Goal: Transaction & Acquisition: Obtain resource

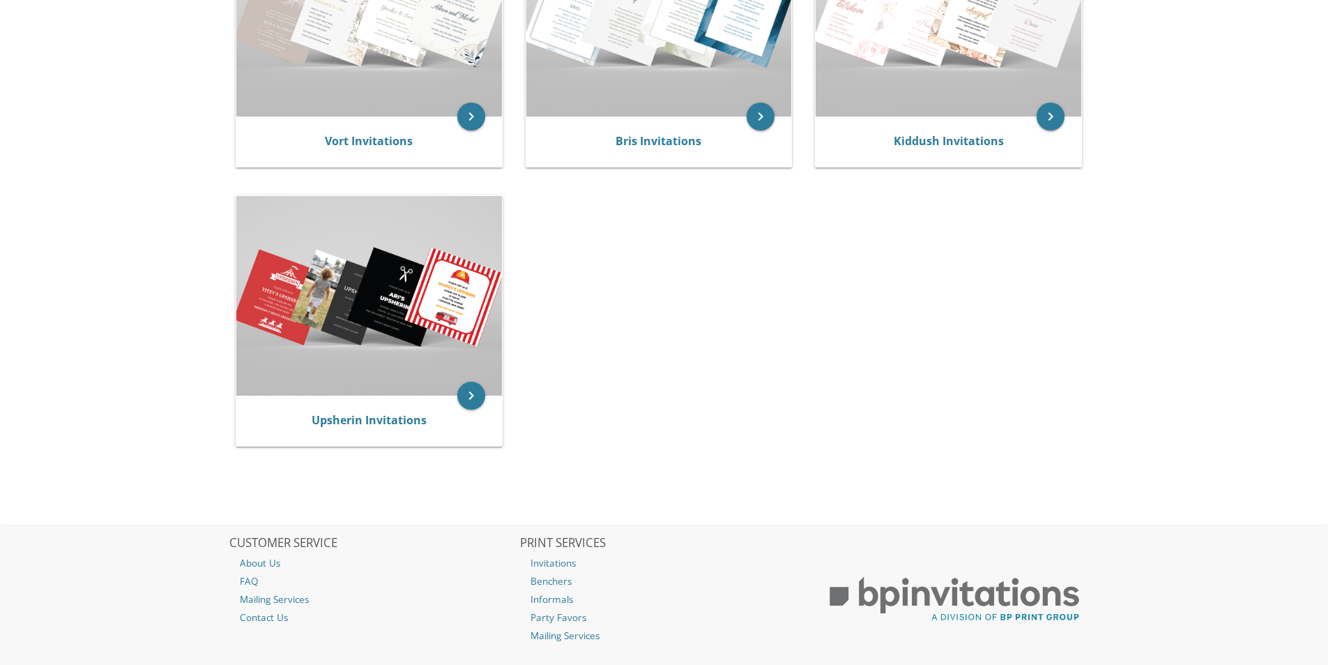
scroll to position [409, 0]
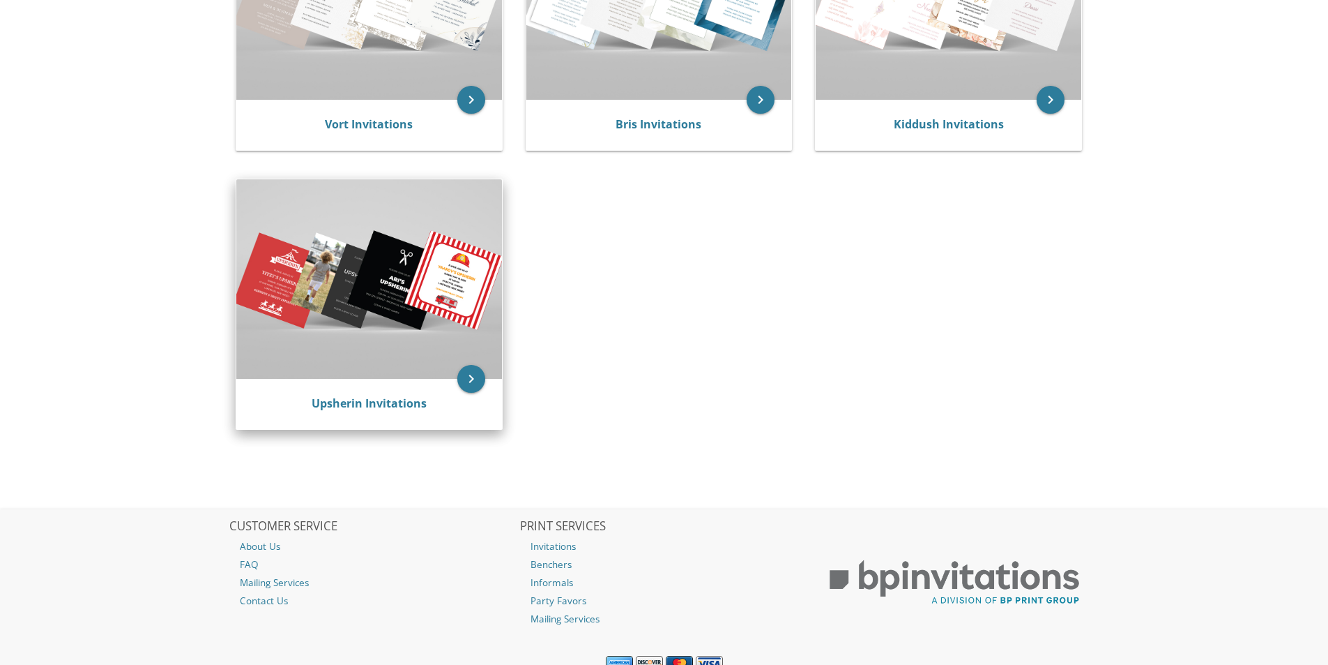
click at [414, 363] on img at bounding box center [369, 278] width 266 height 199
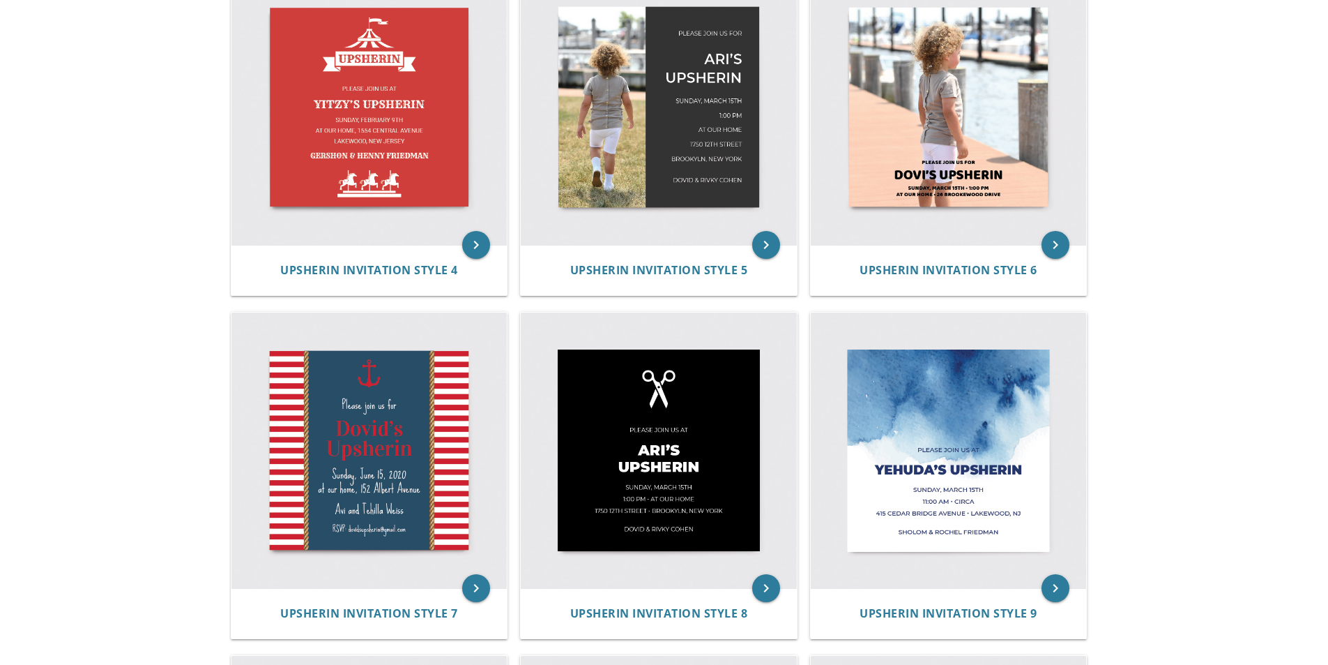
scroll to position [905, 0]
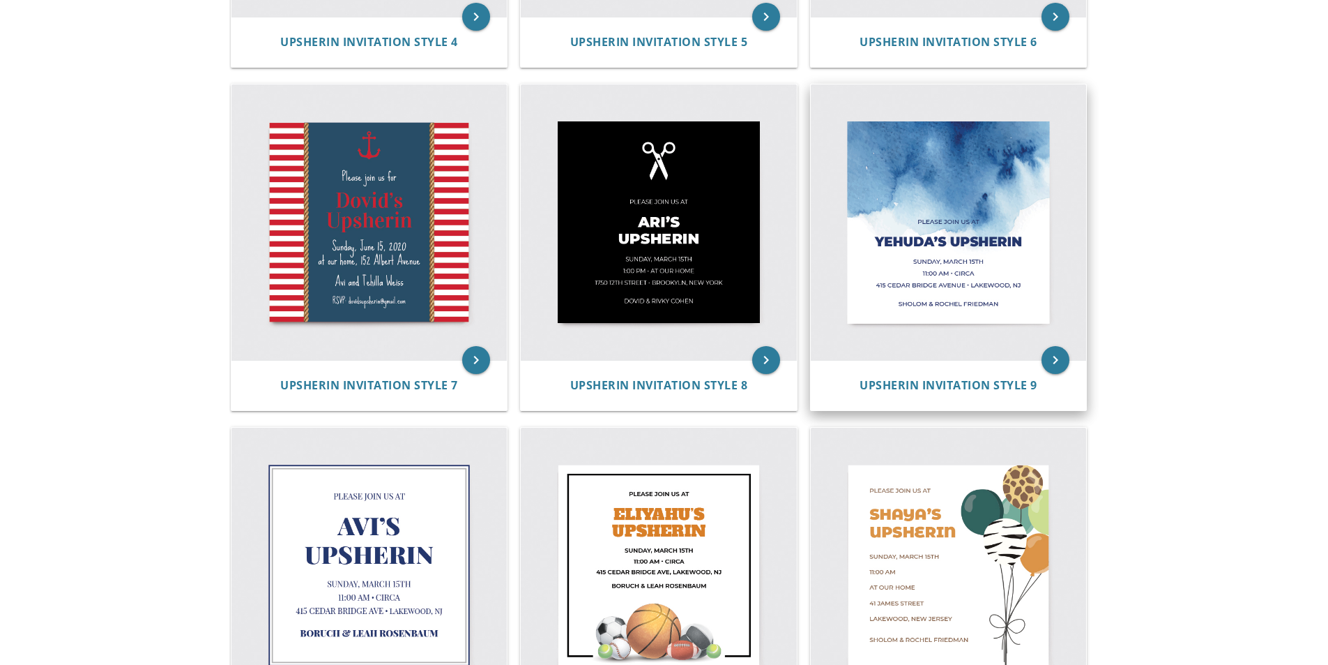
click at [902, 366] on div "Upsherin Invitation Style 9" at bounding box center [949, 385] width 276 height 50
click at [1048, 369] on icon "keyboard_arrow_right" at bounding box center [1056, 360] width 28 height 28
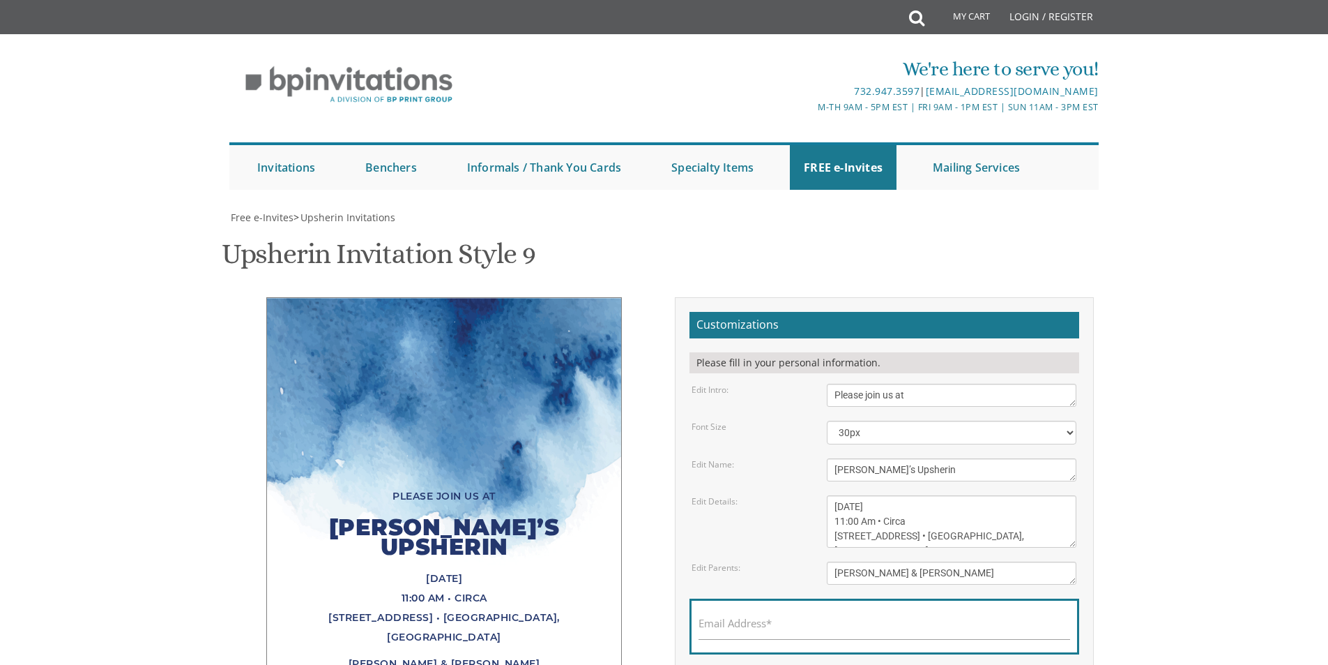
scroll to position [141, 0]
click at [921, 384] on textarea "Please join us at" at bounding box center [952, 395] width 250 height 23
drag, startPoint x: 917, startPoint y: 256, endPoint x: 775, endPoint y: 255, distance: 141.6
click at [775, 384] on div "Edit Intro: Please join us at" at bounding box center [884, 395] width 406 height 23
click at [877, 458] on textarea "[PERSON_NAME]’s Upsherin" at bounding box center [952, 469] width 250 height 23
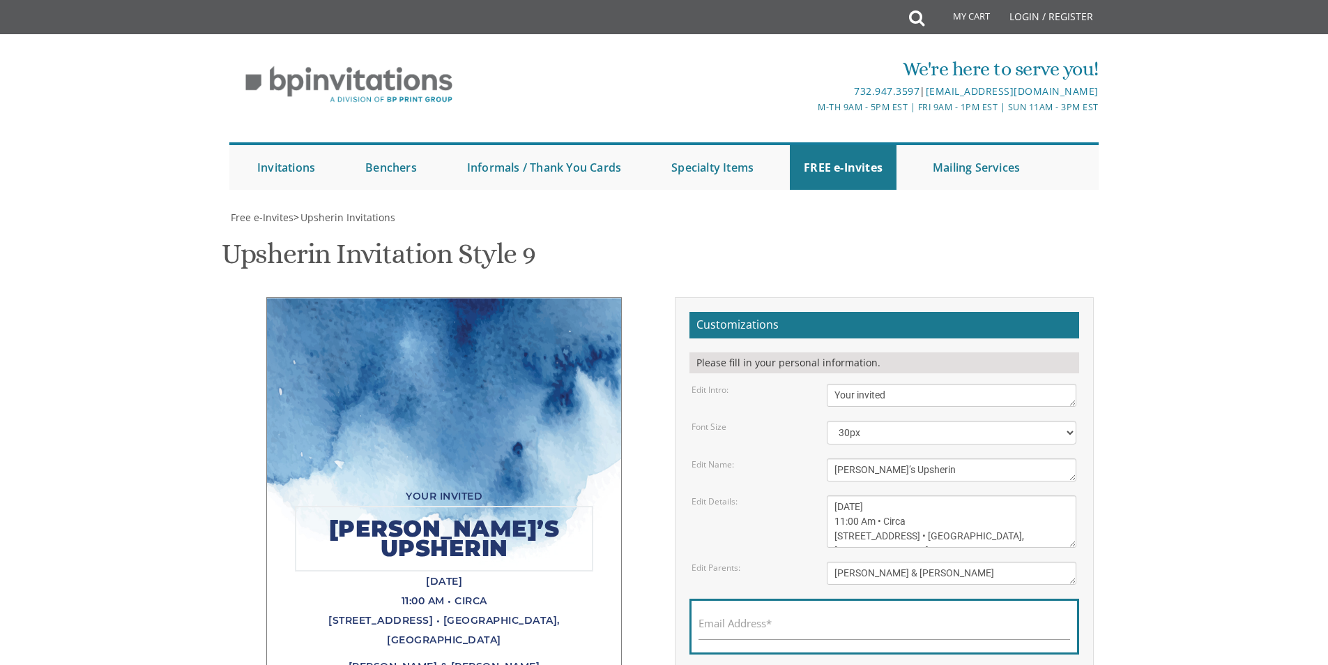
click at [911, 384] on textarea "Please join us at" at bounding box center [952, 395] width 250 height 23
type textarea "Your invited to"
click at [944, 458] on textarea "[PERSON_NAME]’s Upsherin" at bounding box center [952, 469] width 250 height 23
click at [958, 495] on textarea "[DATE] 11:00 Am • Circa [STREET_ADDRESS] • [GEOGRAPHIC_DATA], [GEOGRAPHIC_DATA]" at bounding box center [952, 521] width 250 height 52
click at [969, 458] on textarea "[PERSON_NAME]’s Upsherin" at bounding box center [952, 469] width 250 height 23
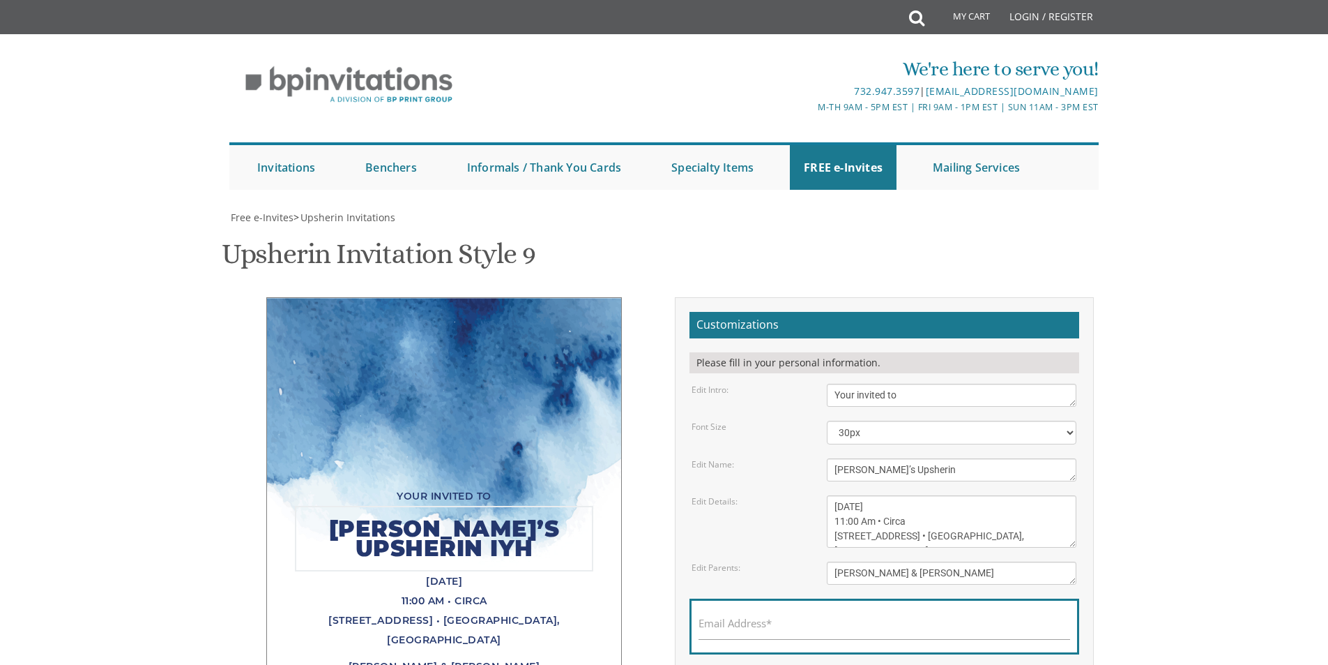
type textarea "[PERSON_NAME]’s Upsherin"
click at [948, 495] on textarea "[DATE] 11:00 Am • Circa [STREET_ADDRESS] • [GEOGRAPHIC_DATA], [GEOGRAPHIC_DATA]" at bounding box center [952, 521] width 250 height 52
type textarea "[DATE] iyH 11:00 Am • Circa [STREET_ADDRESS] • [GEOGRAPHIC_DATA], [GEOGRAPHIC_D…"
drag, startPoint x: 874, startPoint y: 326, endPoint x: 794, endPoint y: 317, distance: 80.7
click at [794, 458] on div "Edit Name: [PERSON_NAME]’s Upsherin" at bounding box center [884, 469] width 406 height 23
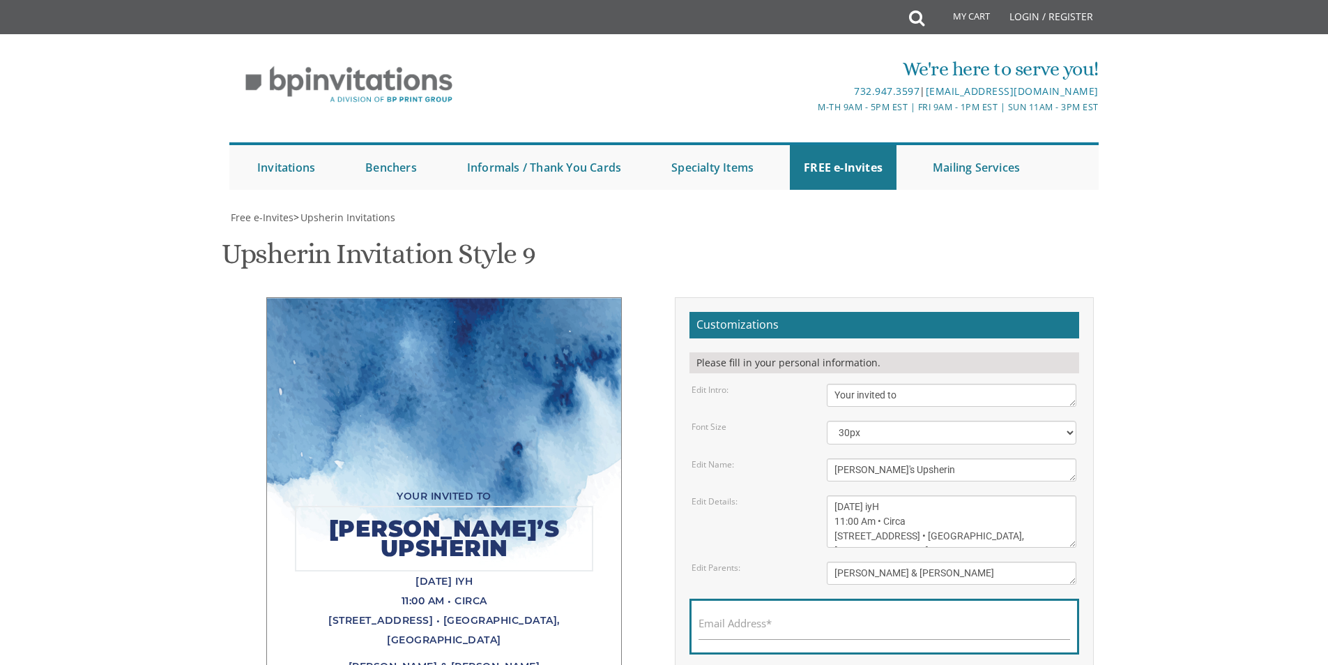
type textarea "[PERSON_NAME]'s Upsherin"
drag, startPoint x: 921, startPoint y: 365, endPoint x: 874, endPoint y: 365, distance: 46.7
click at [874, 495] on textarea "[DATE] 11:00 Am • Circa [STREET_ADDRESS] • [GEOGRAPHIC_DATA], [GEOGRAPHIC_DATA]" at bounding box center [952, 521] width 250 height 52
drag, startPoint x: 874, startPoint y: 381, endPoint x: 836, endPoint y: 381, distance: 37.7
click at [836, 495] on textarea "[DATE] 11:00 Am • Circa [STREET_ADDRESS] • [GEOGRAPHIC_DATA], [GEOGRAPHIC_DATA]" at bounding box center [952, 521] width 250 height 52
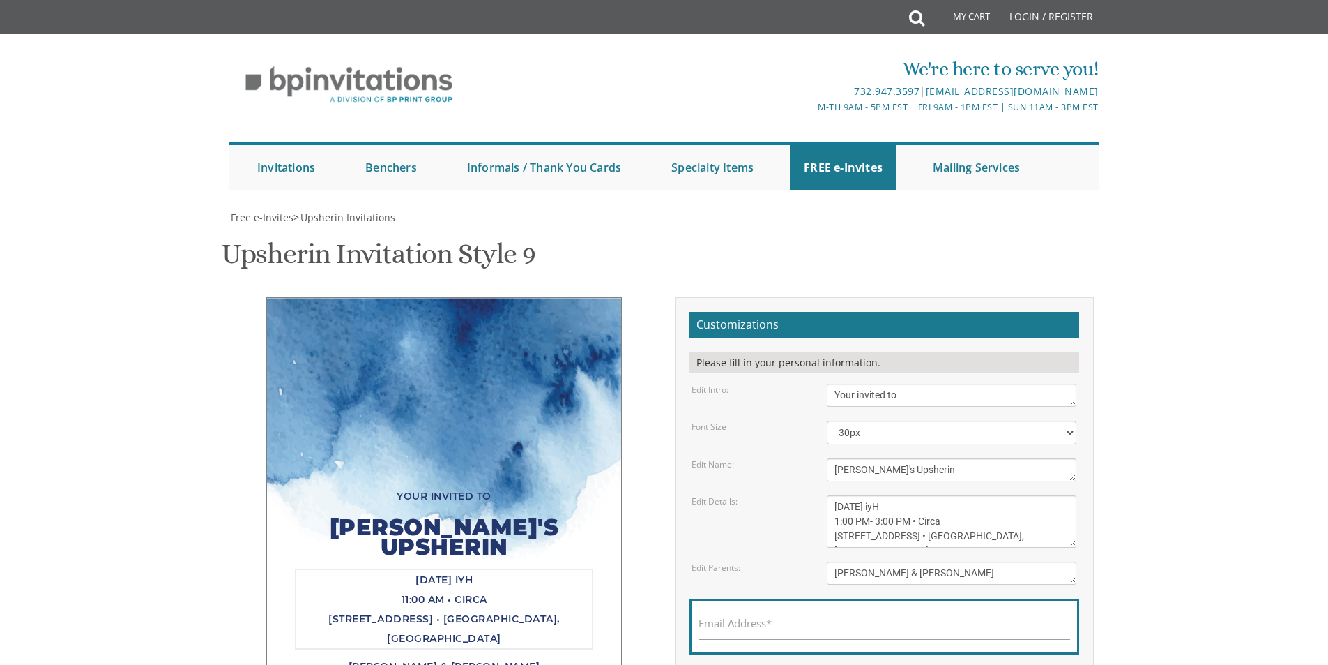
click at [955, 495] on textarea "[DATE] 11:00 Am • Circa [STREET_ADDRESS] • [GEOGRAPHIC_DATA], [GEOGRAPHIC_DATA]" at bounding box center [952, 521] width 250 height 52
drag, startPoint x: 947, startPoint y: 396, endPoint x: 775, endPoint y: 413, distance: 173.0
click at [775, 413] on form "Customizations Please fill in your personal information. Edit Intro: Please joi…" at bounding box center [885, 510] width 390 height 396
type textarea "[DATE] iyH 1:00 PM- 3:00 PM • [PERSON_NAME][GEOGRAPHIC_DATA] [STREET_ADDRESS][P…"
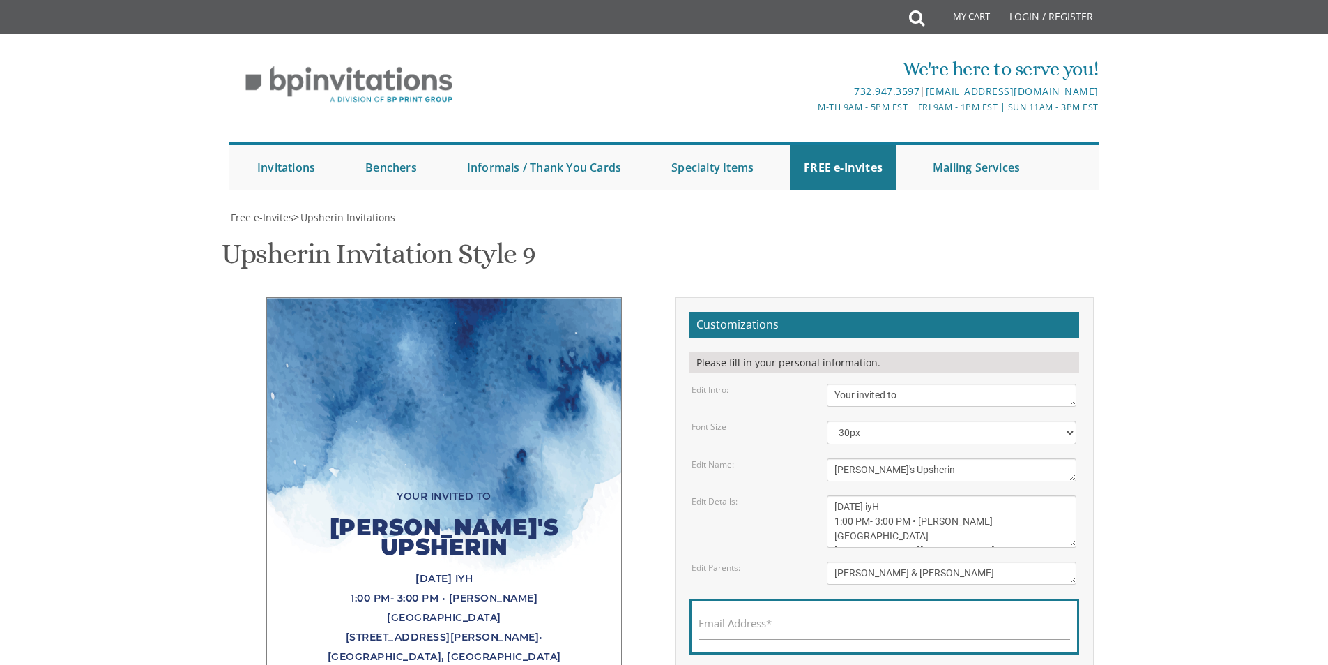
drag, startPoint x: 962, startPoint y: 433, endPoint x: 777, endPoint y: 435, distance: 184.8
click at [777, 561] on div "Edit Parents: [PERSON_NAME] & [PERSON_NAME]" at bounding box center [884, 572] width 406 height 23
type textarea "Avinoam & [PERSON_NAME]"
click at [741, 616] on label "Email Address*" at bounding box center [735, 623] width 73 height 15
click at [741, 622] on input "Email Address*" at bounding box center [885, 630] width 372 height 17
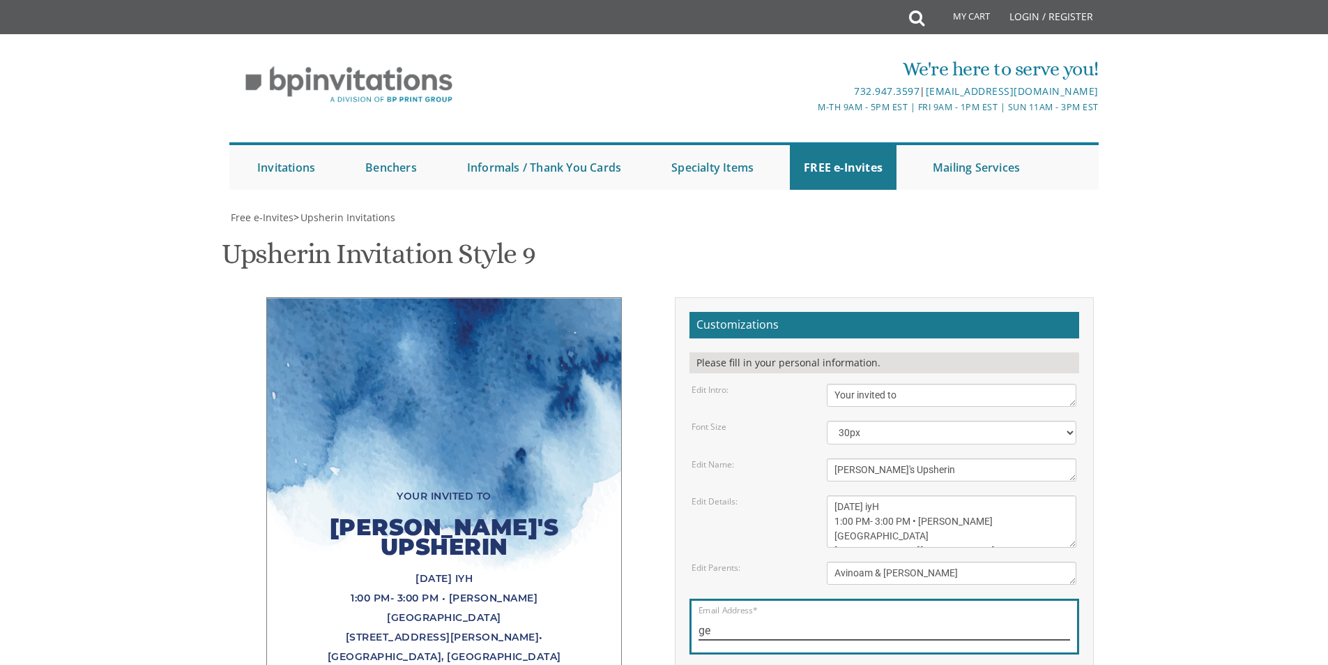
type input "g"
type input "[EMAIL_ADDRESS][DOMAIN_NAME]"
